Goal: Transaction & Acquisition: Book appointment/travel/reservation

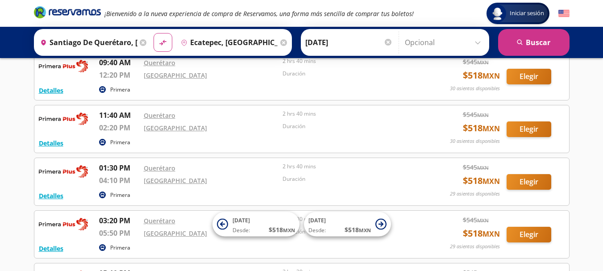
scroll to position [125, 0]
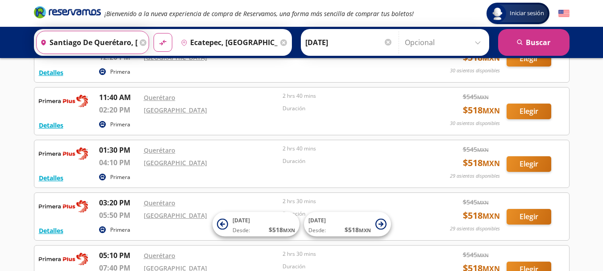
click at [92, 47] on input "Santiago de Querétaro, [GEOGRAPHIC_DATA]" at bounding box center [87, 42] width 101 height 22
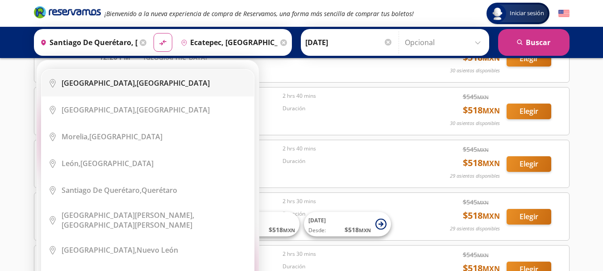
click at [104, 81] on b "[GEOGRAPHIC_DATA]," at bounding box center [99, 83] width 75 height 10
type input "[GEOGRAPHIC_DATA], [GEOGRAPHIC_DATA]"
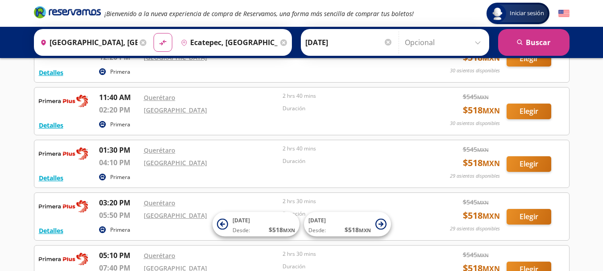
click at [287, 42] on icon at bounding box center [283, 42] width 7 height 7
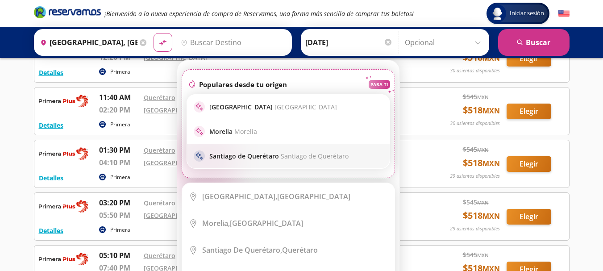
click at [266, 158] on p "Santiago de Querétaro Santiago de Querétaro" at bounding box center [278, 156] width 139 height 8
type input "Santiago de Querétaro, [GEOGRAPHIC_DATA]"
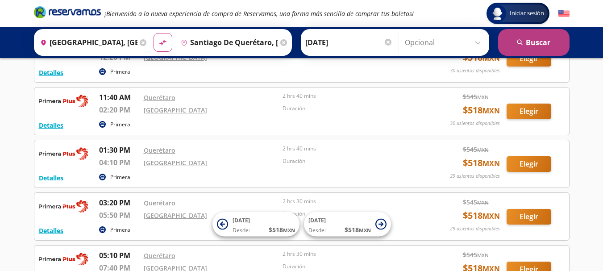
click at [554, 43] on button "search [GEOGRAPHIC_DATA]" at bounding box center [533, 42] width 71 height 27
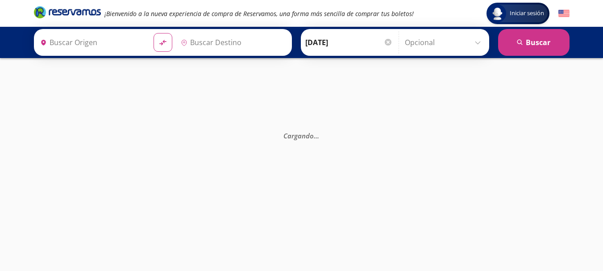
type input "[GEOGRAPHIC_DATA], [GEOGRAPHIC_DATA]"
type input "Santiago de Querétaro, [GEOGRAPHIC_DATA]"
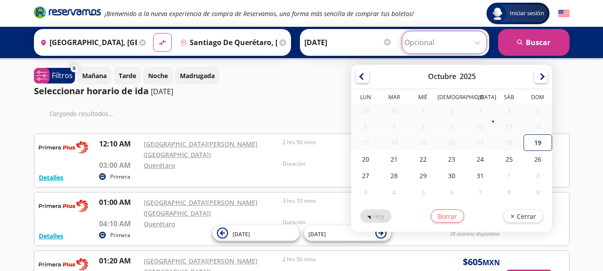
click at [419, 44] on input "Opcional" at bounding box center [445, 42] width 80 height 22
click at [518, 149] on div "18" at bounding box center [509, 143] width 29 height 16
click at [388, 41] on div at bounding box center [387, 42] width 7 height 7
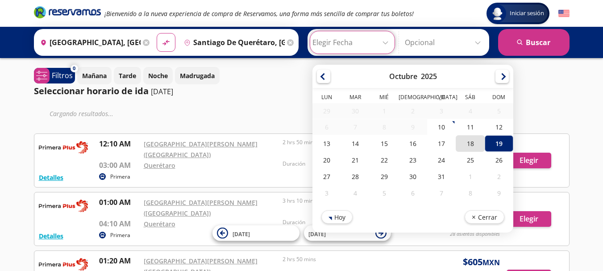
click at [475, 143] on div "18" at bounding box center [470, 143] width 29 height 17
type input "[DATE]"
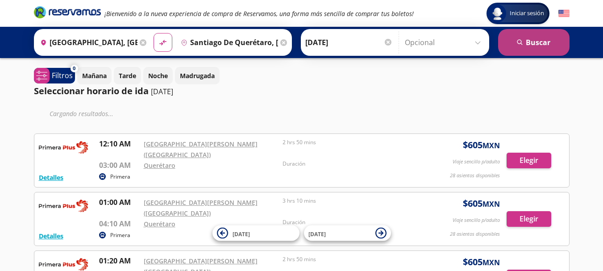
click at [555, 41] on button "search [GEOGRAPHIC_DATA]" at bounding box center [533, 42] width 71 height 27
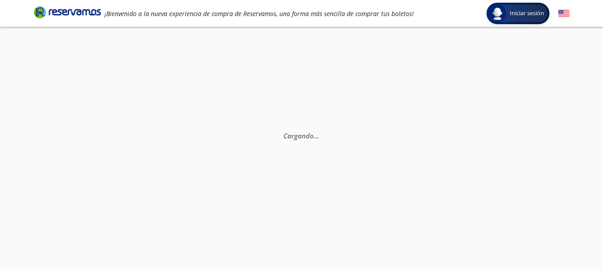
click at [555, 41] on div "Cargando . . ." at bounding box center [301, 162] width 603 height 271
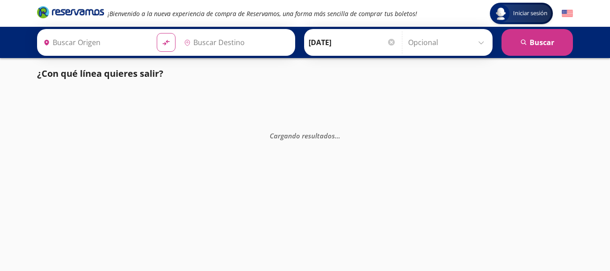
type input "[GEOGRAPHIC_DATA], [GEOGRAPHIC_DATA]"
type input "Santiago de Querétaro, [GEOGRAPHIC_DATA]"
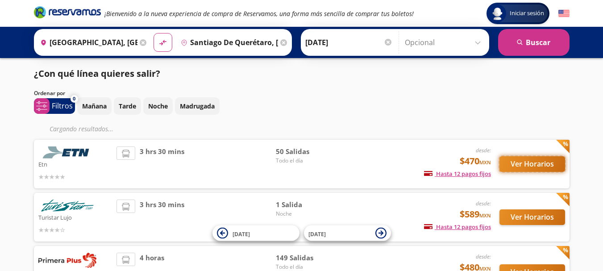
click at [531, 166] on button "Ver Horarios" at bounding box center [533, 164] width 66 height 16
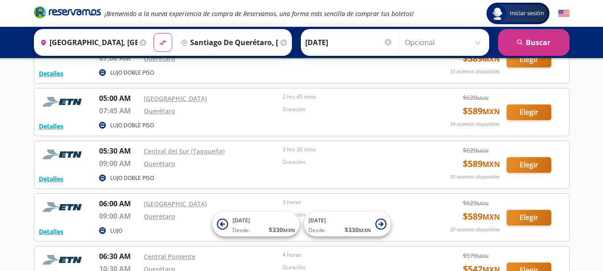
scroll to position [89, 0]
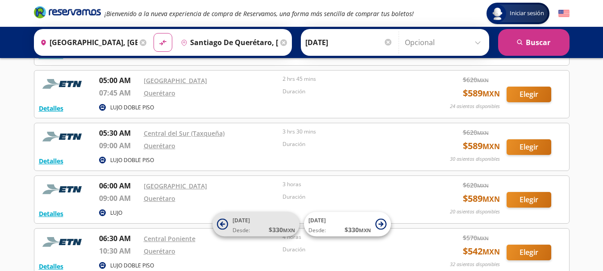
click at [269, 228] on span "$ 330 MXN" at bounding box center [282, 229] width 26 height 9
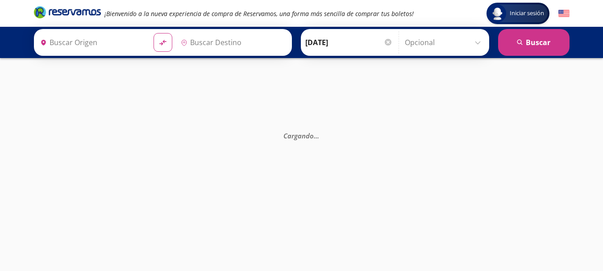
type input "[GEOGRAPHIC_DATA], [GEOGRAPHIC_DATA]"
type input "Santiago de Querétaro, [GEOGRAPHIC_DATA]"
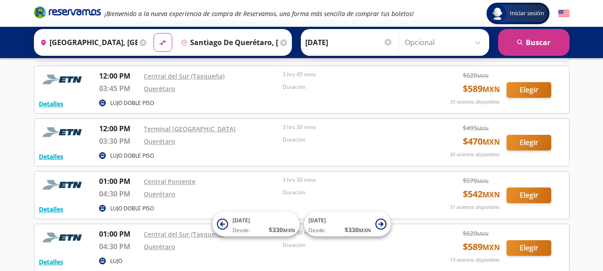
scroll to position [1390, 0]
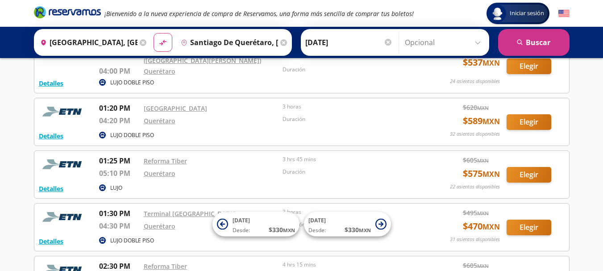
drag, startPoint x: 397, startPoint y: 110, endPoint x: 306, endPoint y: 45, distance: 111.8
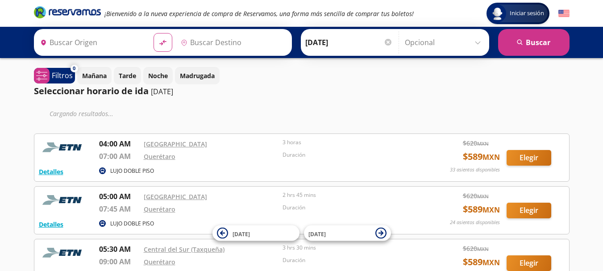
type input "[GEOGRAPHIC_DATA], [GEOGRAPHIC_DATA]"
type input "Santiago de Querétaro, [GEOGRAPHIC_DATA]"
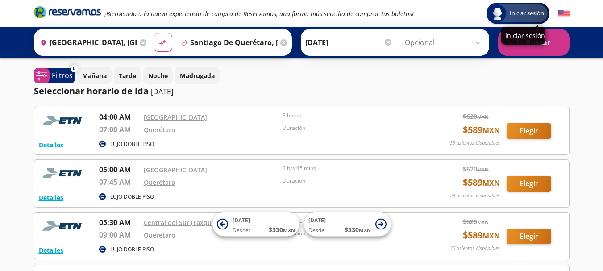
click at [527, 13] on span "Iniciar sesión" at bounding box center [527, 13] width 42 height 9
